Goal: Task Accomplishment & Management: Manage account settings

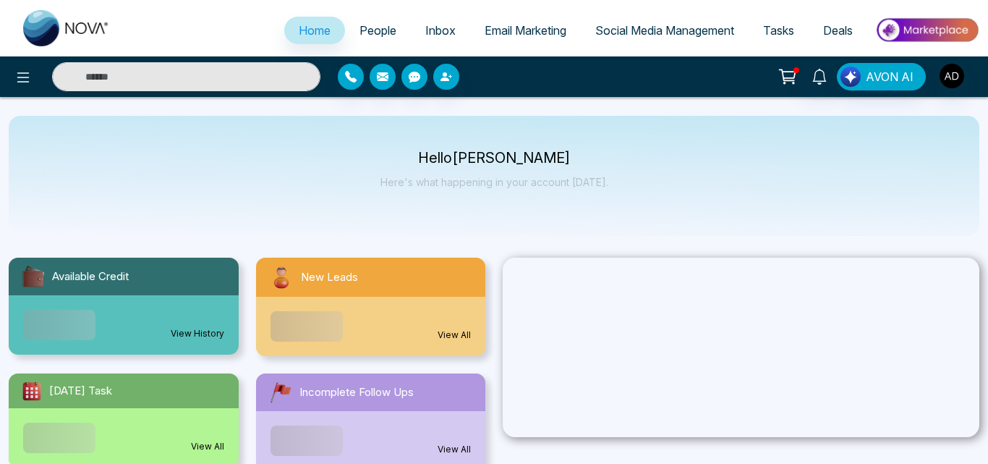
select select "*"
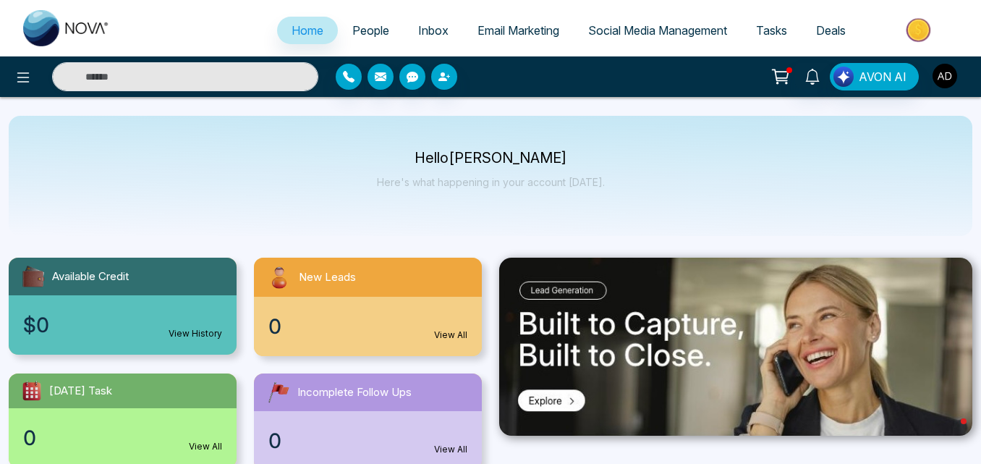
click at [949, 85] on img "button" at bounding box center [945, 76] width 25 height 25
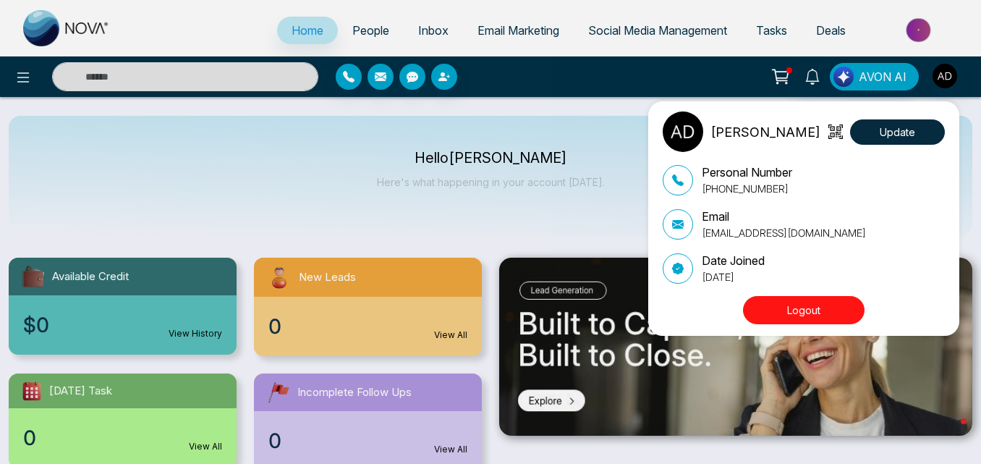
click at [802, 315] on button "Logout" at bounding box center [804, 310] width 122 height 28
